Goal: Task Accomplishment & Management: Use online tool/utility

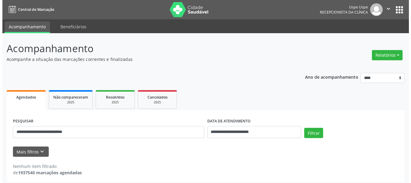
scroll to position [3, 0]
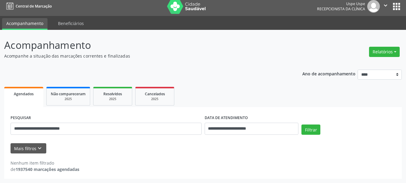
click at [376, 47] on button "Relatórios" at bounding box center [384, 52] width 31 height 10
click at [363, 66] on link "Agendamentos" at bounding box center [368, 64] width 65 height 8
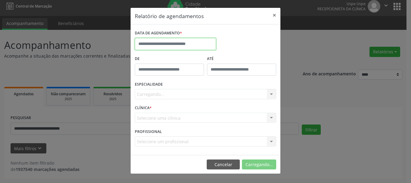
click at [168, 41] on input "text" at bounding box center [175, 44] width 81 height 12
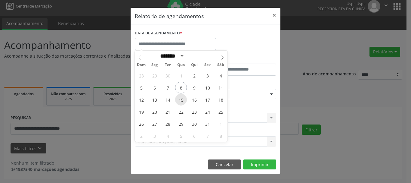
click at [181, 95] on span "15" at bounding box center [181, 100] width 12 height 12
type input "**********"
click at [181, 95] on span "15" at bounding box center [181, 100] width 12 height 12
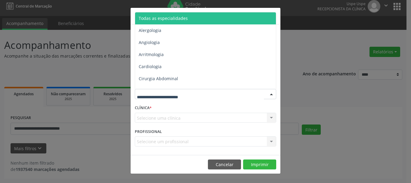
click at [164, 15] on span "Todas as especialidades" at bounding box center [206, 18] width 142 height 12
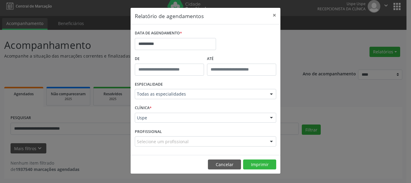
click at [149, 114] on div "Uspe" at bounding box center [205, 118] width 141 height 10
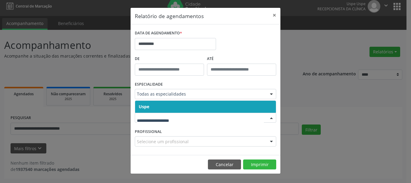
click at [148, 105] on span "Uspe" at bounding box center [144, 106] width 11 height 6
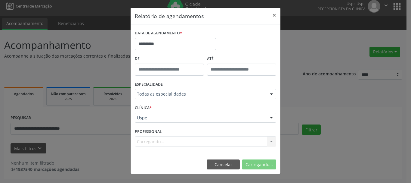
click at [146, 141] on div "Carregando... Todos os profissionais Aderaldo [PERSON_NAME] [PERSON_NAME] [PERS…" at bounding box center [205, 141] width 141 height 10
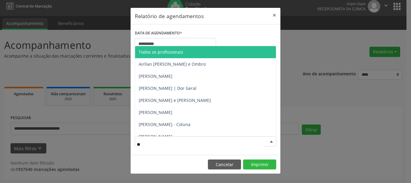
type input "***"
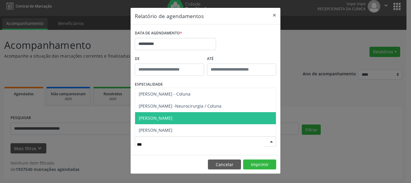
click at [152, 117] on span "[PERSON_NAME]" at bounding box center [156, 118] width 34 height 6
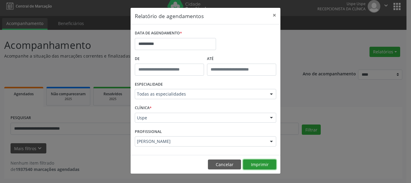
click at [260, 165] on button "Imprimir" at bounding box center [259, 164] width 33 height 10
